Goal: Find specific page/section: Find specific page/section

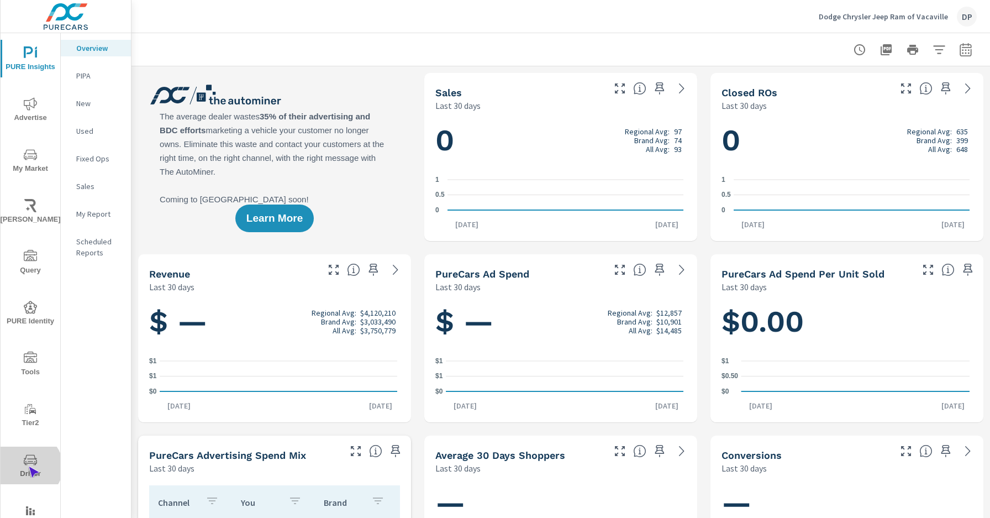
click at [28, 466] on span "Driver" at bounding box center [30, 466] width 53 height 27
